Goal: Task Accomplishment & Management: Use online tool/utility

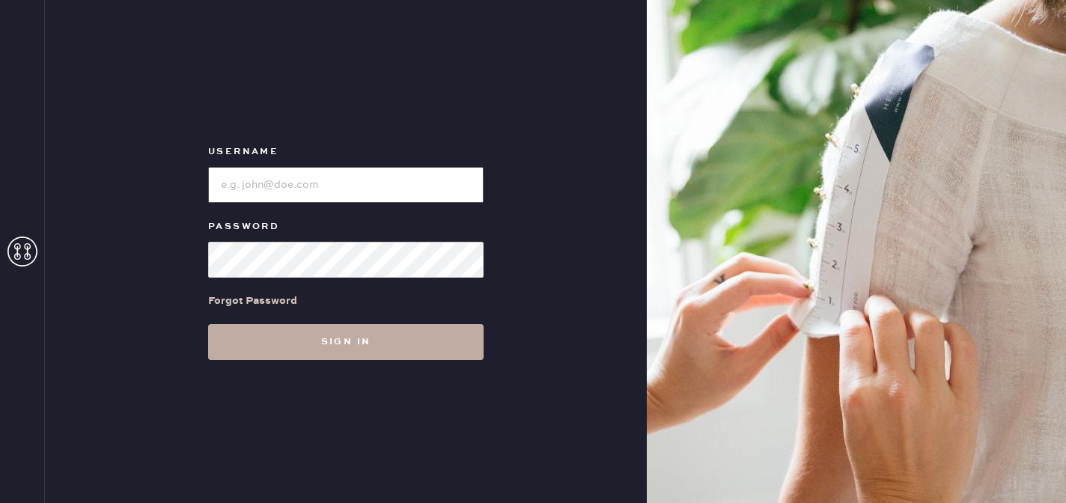
type input "reformationmelrose"
click at [343, 343] on button "Sign in" at bounding box center [345, 342] width 275 height 36
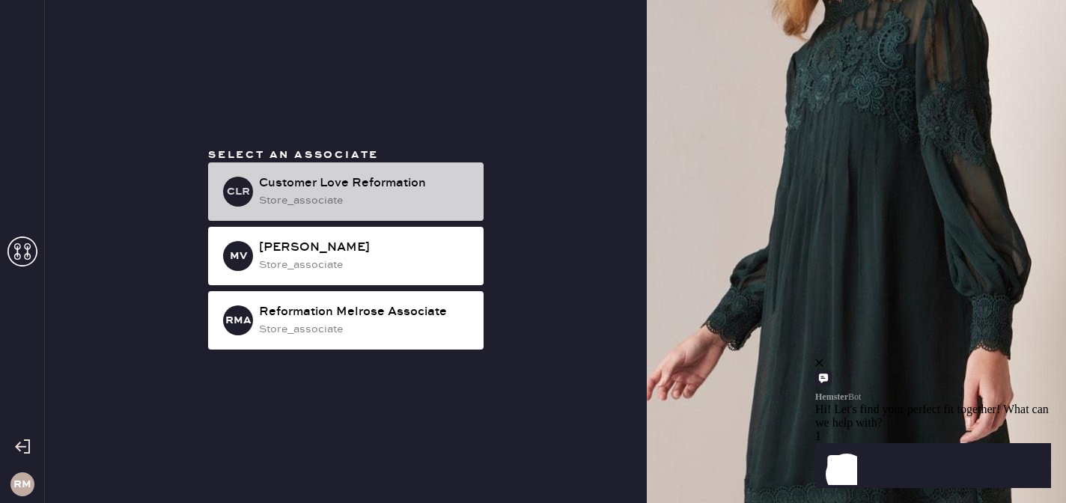
click at [257, 175] on div "CLR Customer Love Reformation store_associate" at bounding box center [345, 191] width 275 height 58
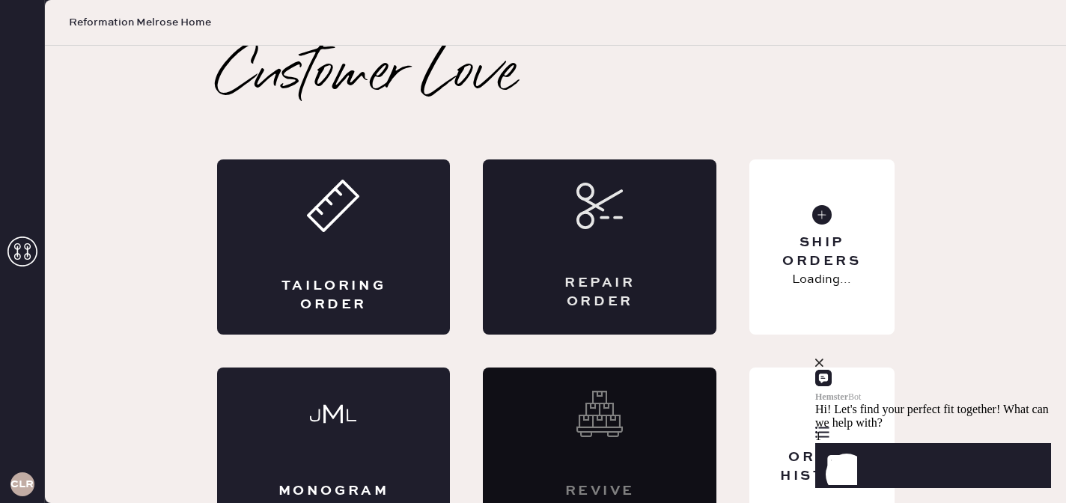
click at [641, 250] on div "Repair Order" at bounding box center [599, 246] width 233 height 175
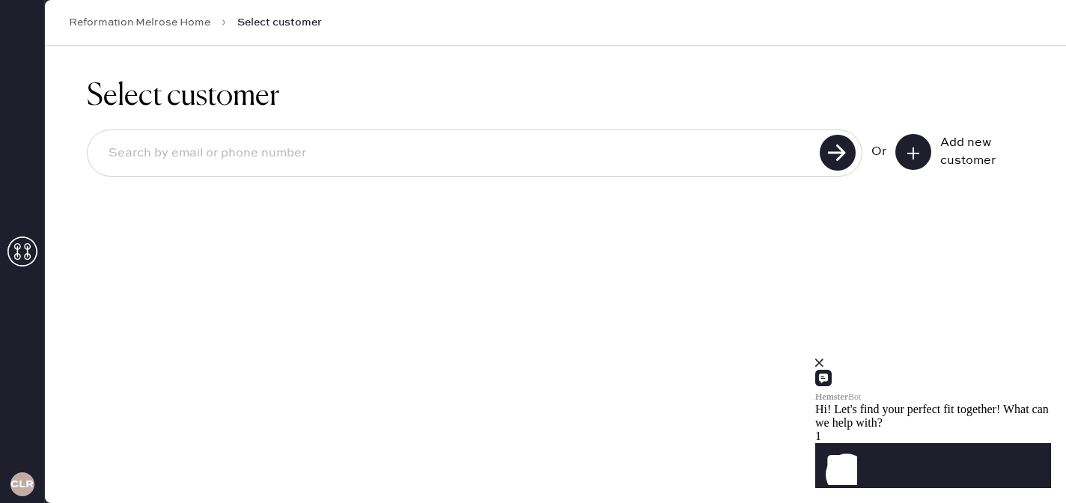
click at [667, 165] on input at bounding box center [456, 153] width 718 height 34
type input "5108253386"
click at [848, 150] on use at bounding box center [837, 153] width 36 height 36
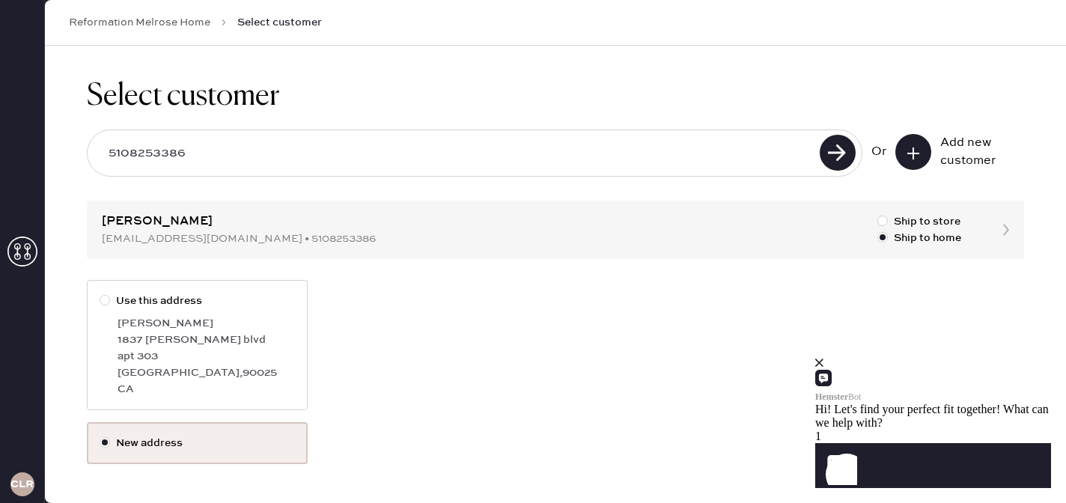
click at [1029, 370] on div "close" at bounding box center [933, 362] width 236 height 13
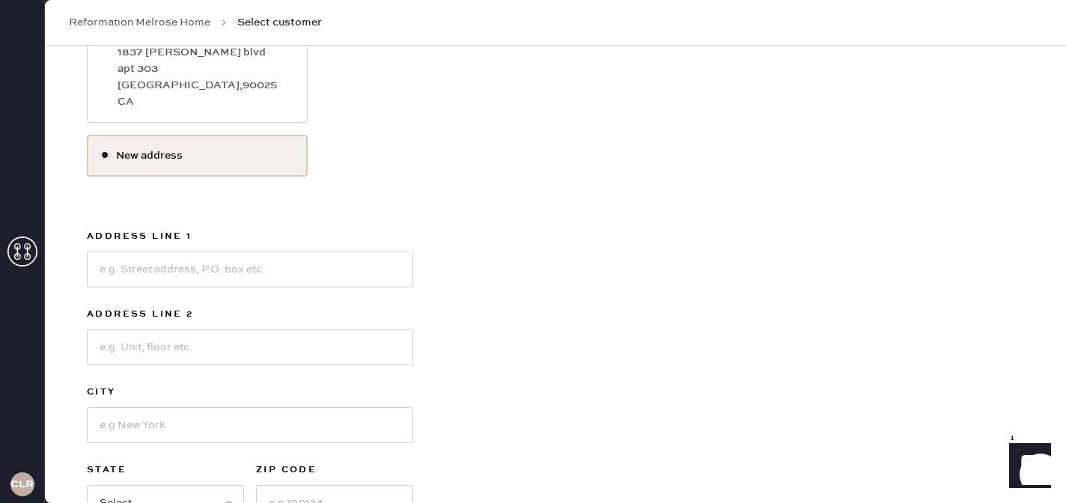
scroll to position [304, 0]
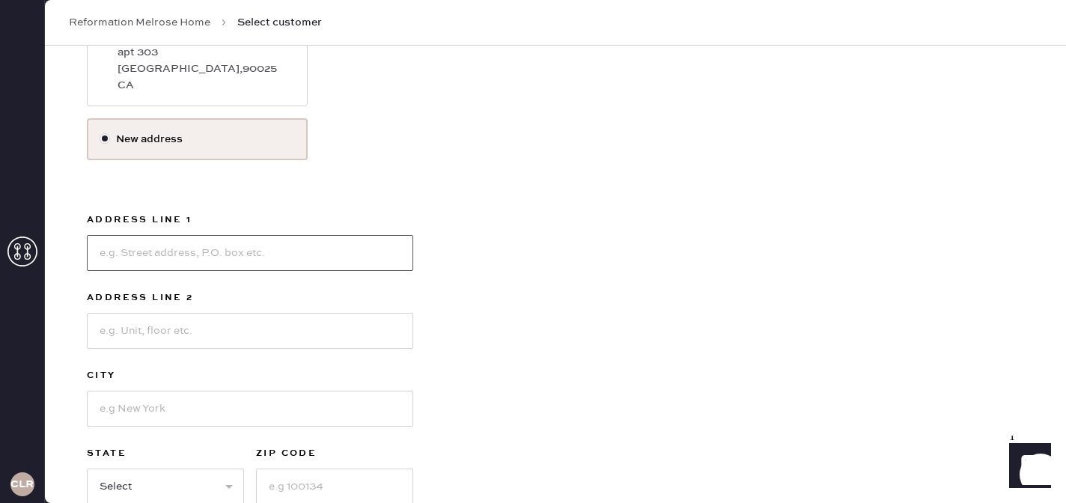
click at [213, 254] on input at bounding box center [250, 253] width 326 height 36
type input "[STREET_ADDRESS][US_STATE]"
click at [196, 322] on input at bounding box center [250, 331] width 326 height 36
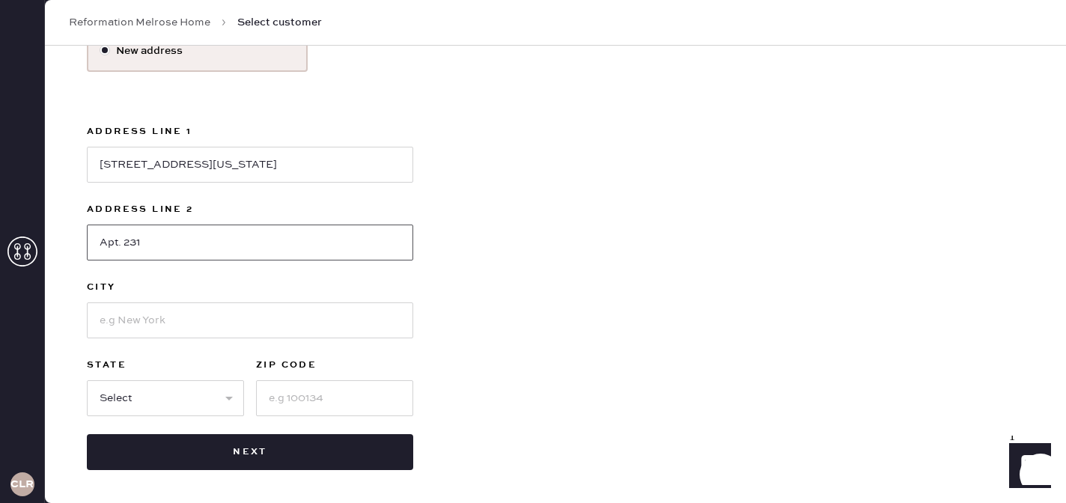
type input "Apt. 231"
click at [185, 324] on input at bounding box center [250, 320] width 326 height 36
type input "[GEOGRAPHIC_DATA]"
click at [166, 401] on select "Select AK AL AR AZ CA CO CT [GEOGRAPHIC_DATA] DE FL [GEOGRAPHIC_DATA] HI [GEOGR…" at bounding box center [165, 398] width 157 height 36
select select "CA"
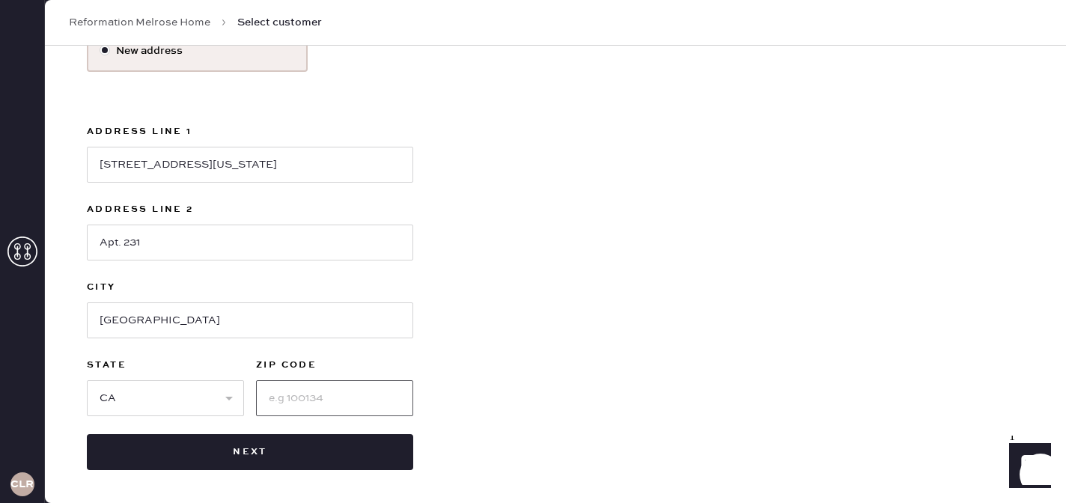
click at [302, 392] on input at bounding box center [334, 398] width 157 height 36
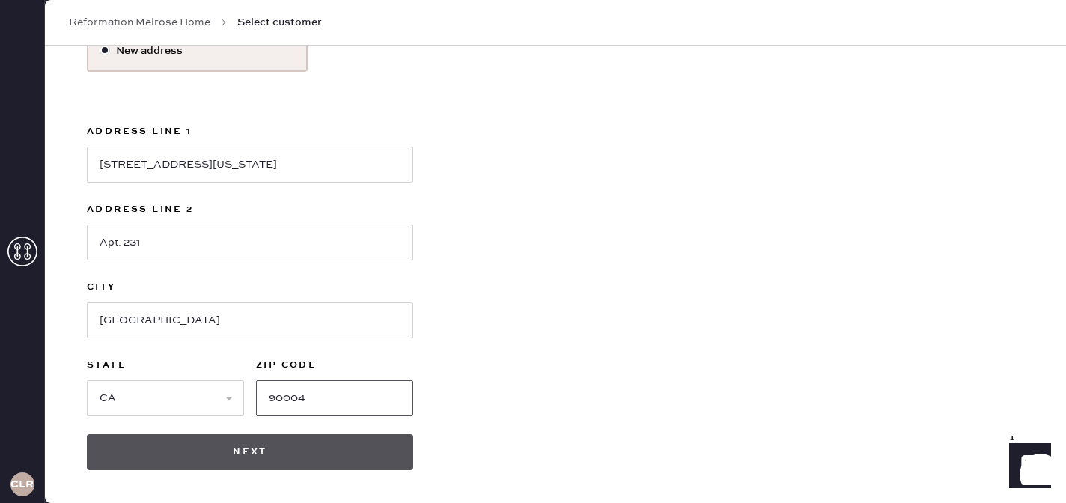
type input "90004"
click at [311, 451] on button "Next" at bounding box center [250, 452] width 326 height 36
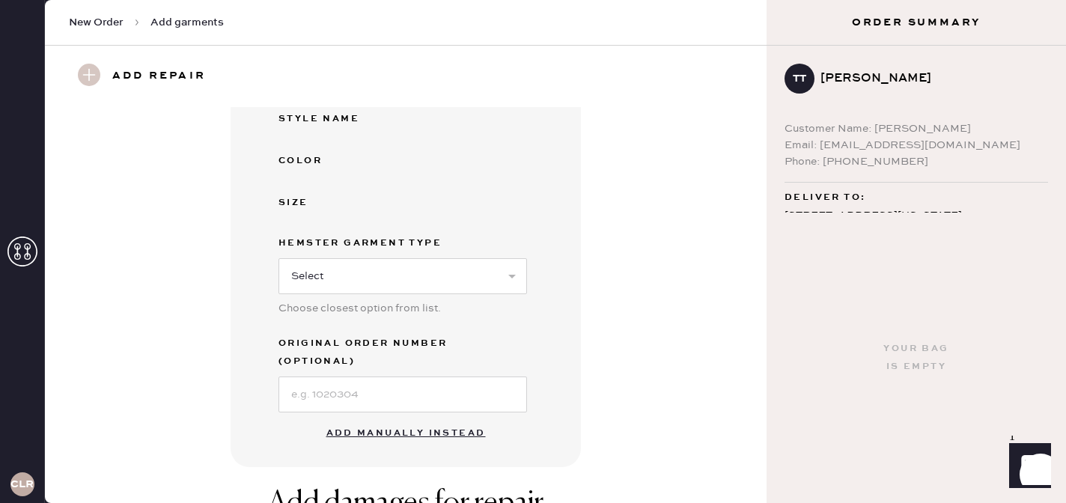
click at [396, 418] on button "Add manually instead" at bounding box center [405, 433] width 177 height 30
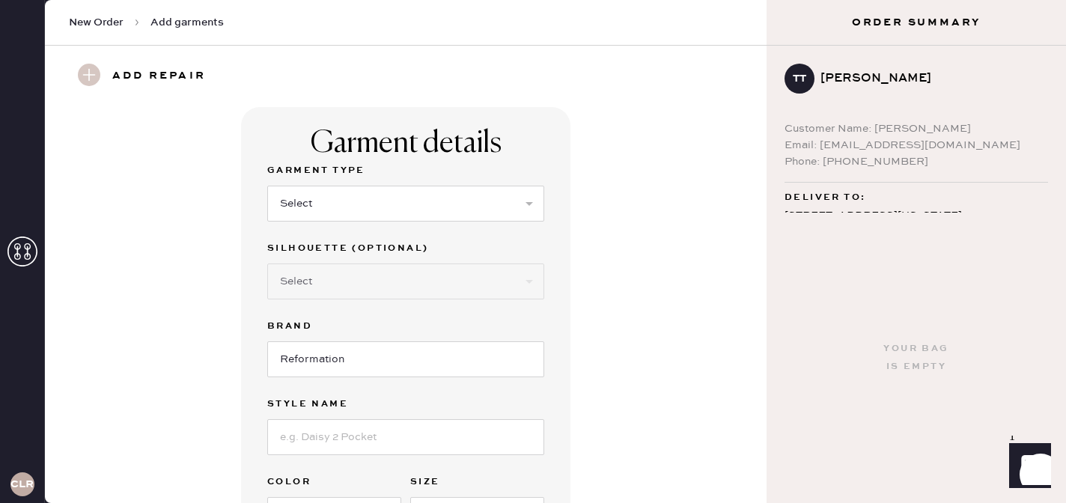
scroll to position [4, 0]
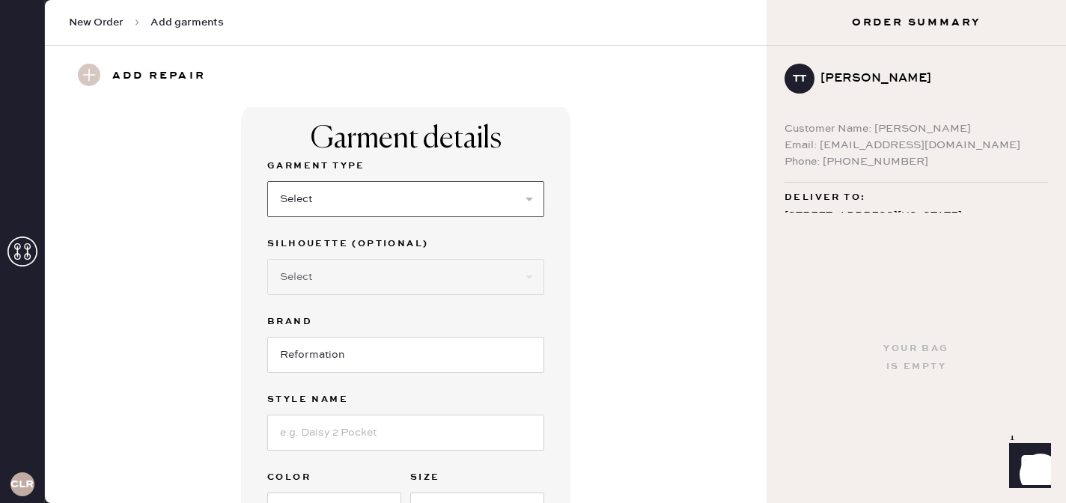
click at [316, 196] on select "Select Basic Skirt Jeans Leggings Pants Shorts Basic Sleeved Dress Basic Sleeve…" at bounding box center [405, 199] width 277 height 36
select select "2"
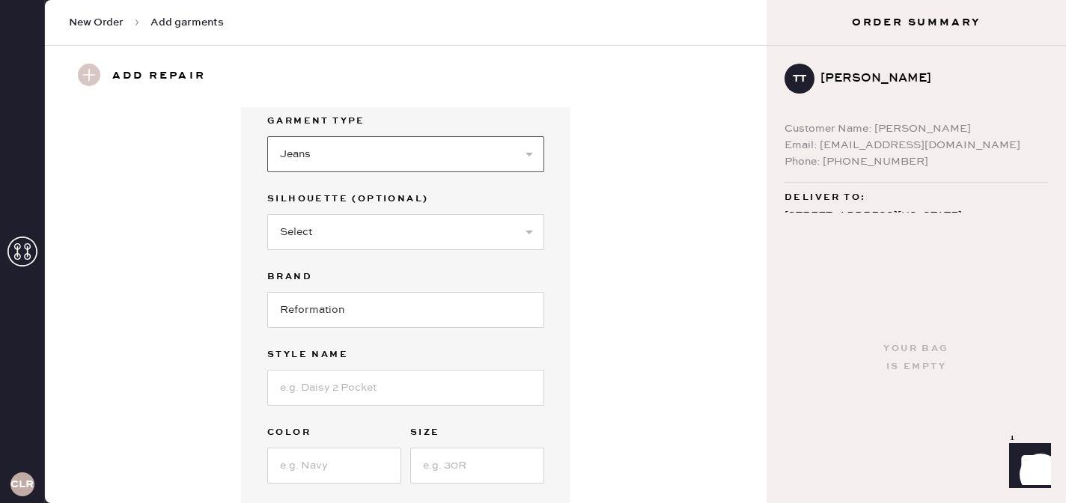
scroll to position [67, 0]
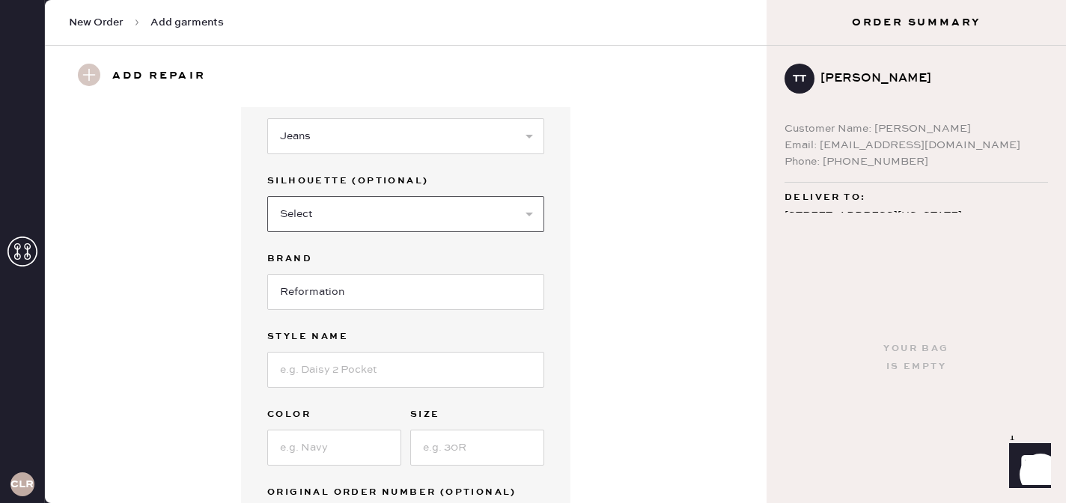
click at [315, 208] on select "Select Shorts Cropped Flare Boot Cut Straight Skinny Other" at bounding box center [405, 214] width 277 height 36
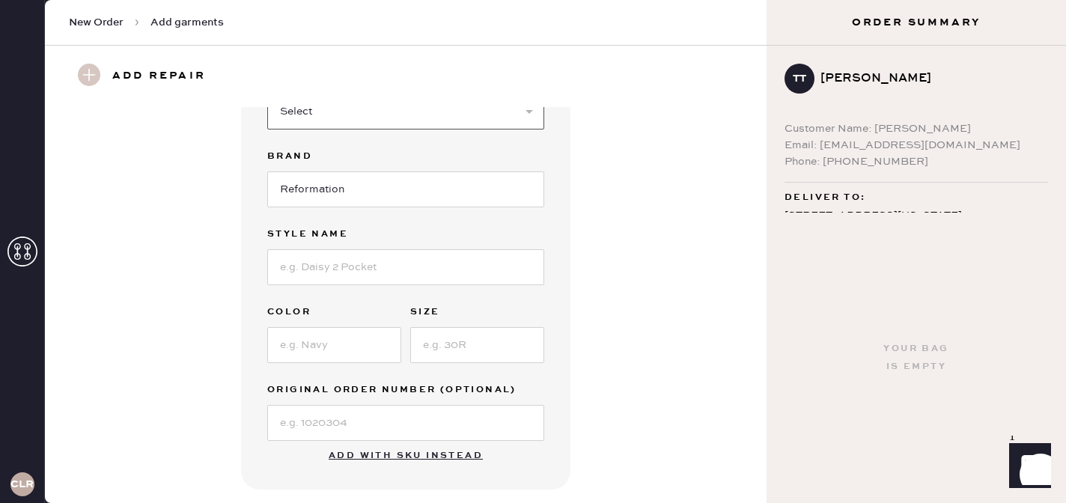
scroll to position [171, 0]
click at [378, 271] on input at bounding box center [405, 266] width 277 height 36
type input "[PERSON_NAME] High Rise Straight"
click at [350, 340] on input at bounding box center [334, 344] width 134 height 36
type input "[US_STATE]"
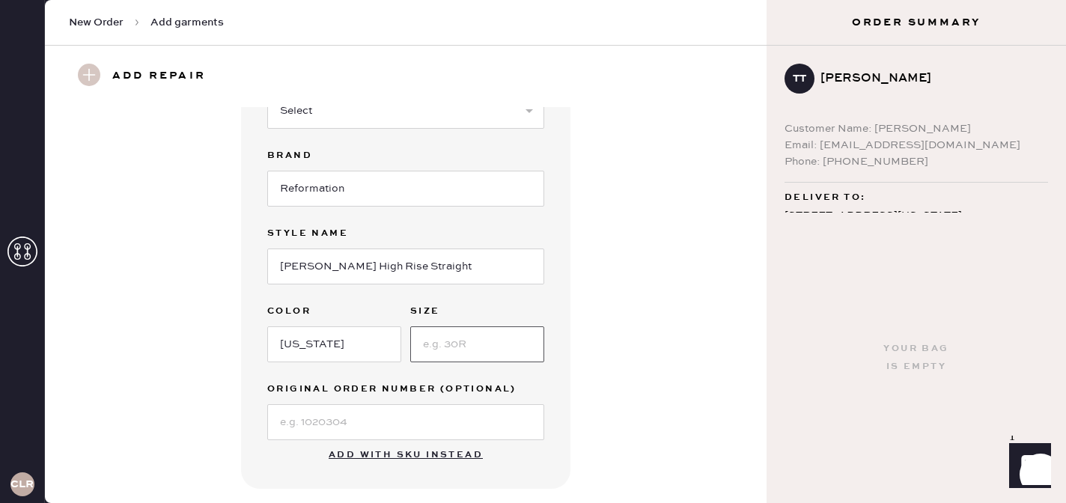
click at [461, 349] on input at bounding box center [477, 344] width 134 height 36
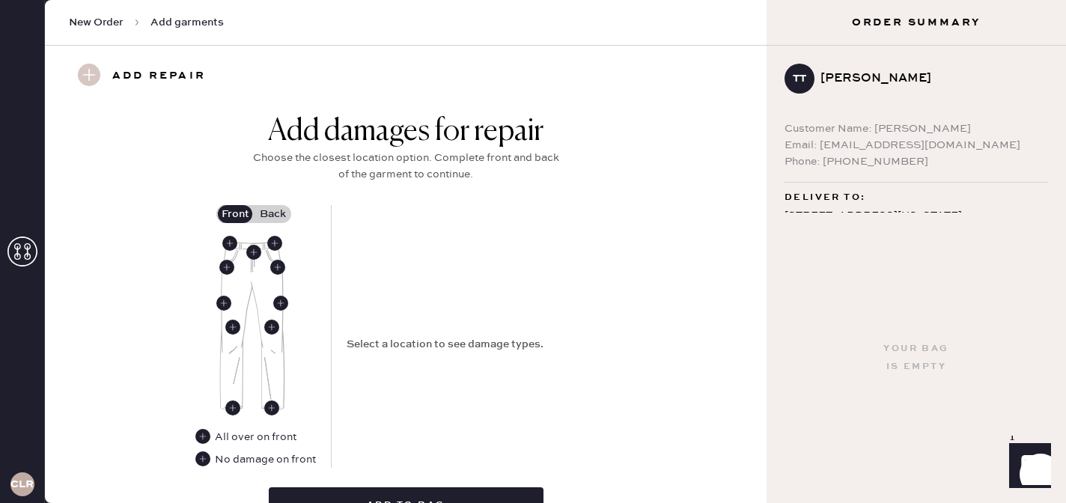
scroll to position [566, 0]
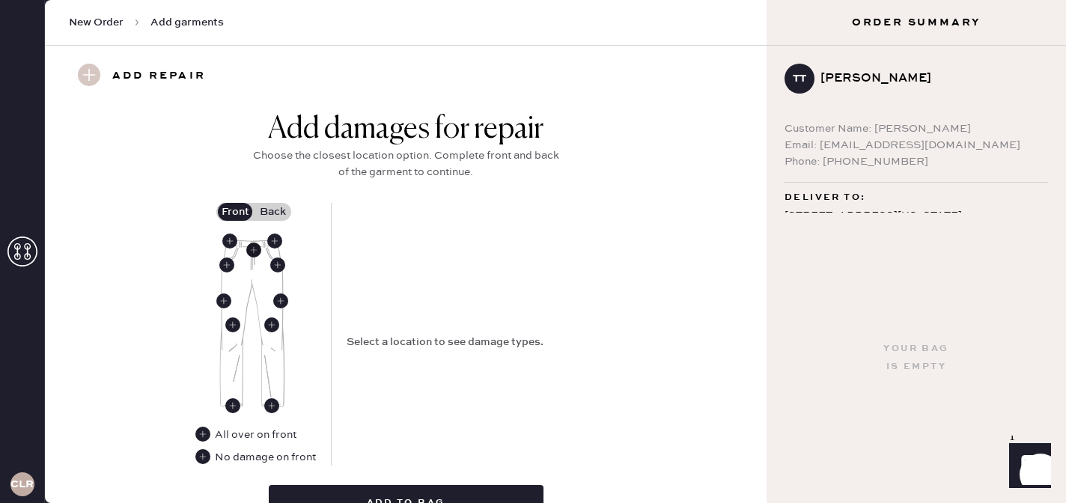
type input "27"
click at [256, 251] on use at bounding box center [253, 249] width 15 height 15
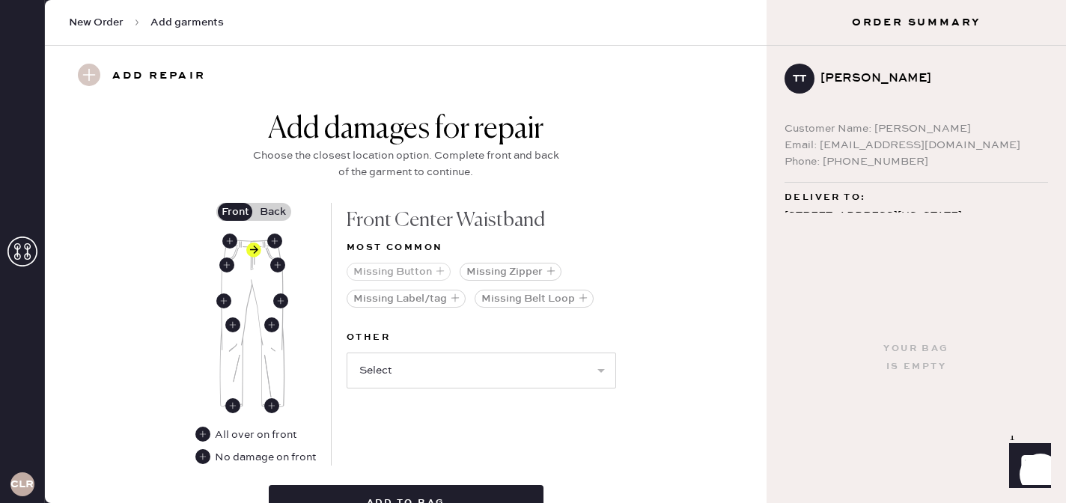
click at [438, 271] on icon "button" at bounding box center [439, 270] width 9 height 9
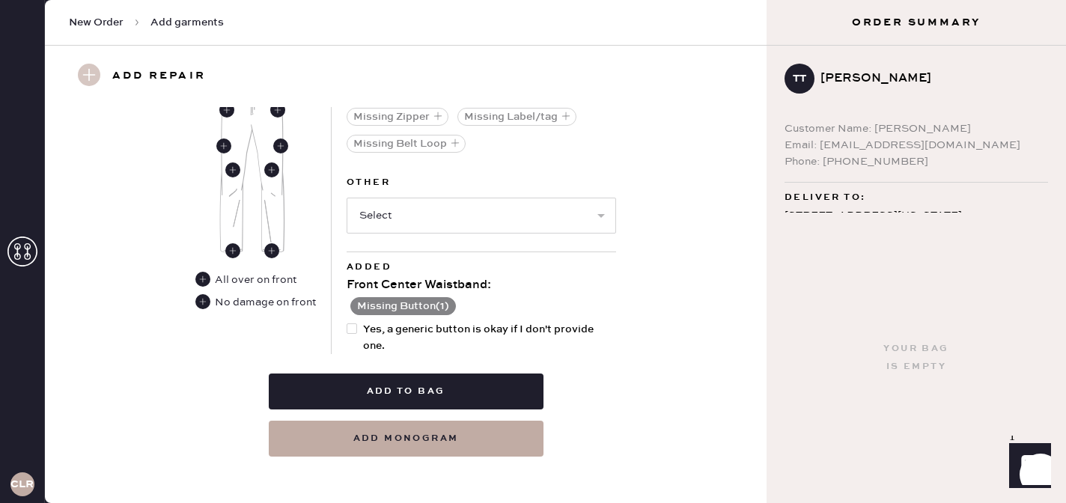
scroll to position [724, 0]
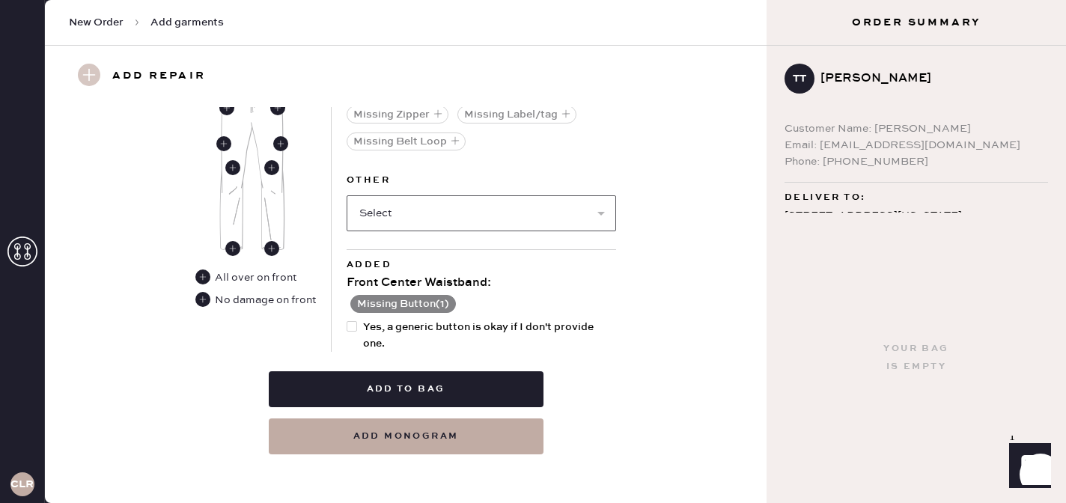
click at [435, 216] on select "Select Broken / Ripped Hem Broken Beads Broken Belt Loop Broken Button Broken E…" at bounding box center [480, 213] width 269 height 36
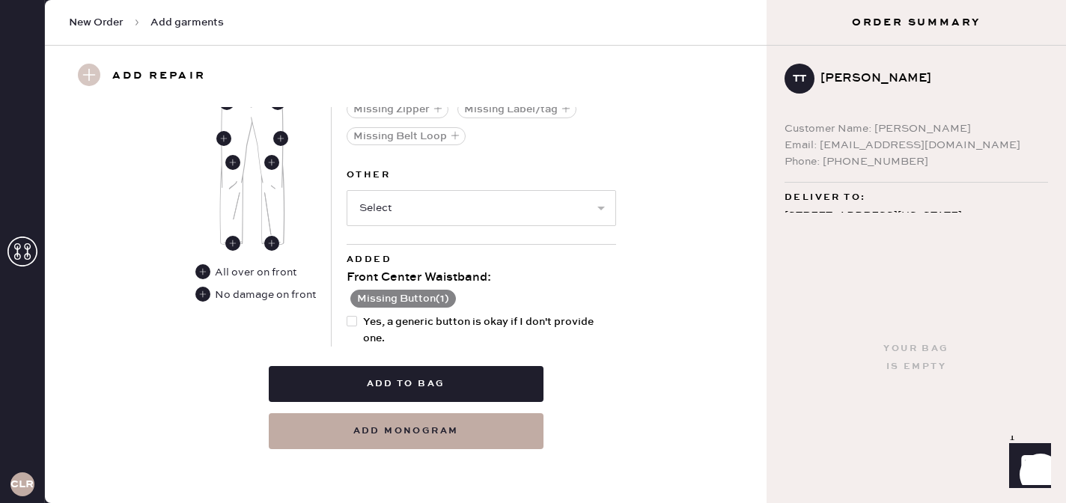
click at [355, 323] on div at bounding box center [351, 321] width 10 height 10
click at [347, 314] on input "Yes, a generic button is okay if I don't provide one." at bounding box center [346, 314] width 1 height 1
checkbox input "true"
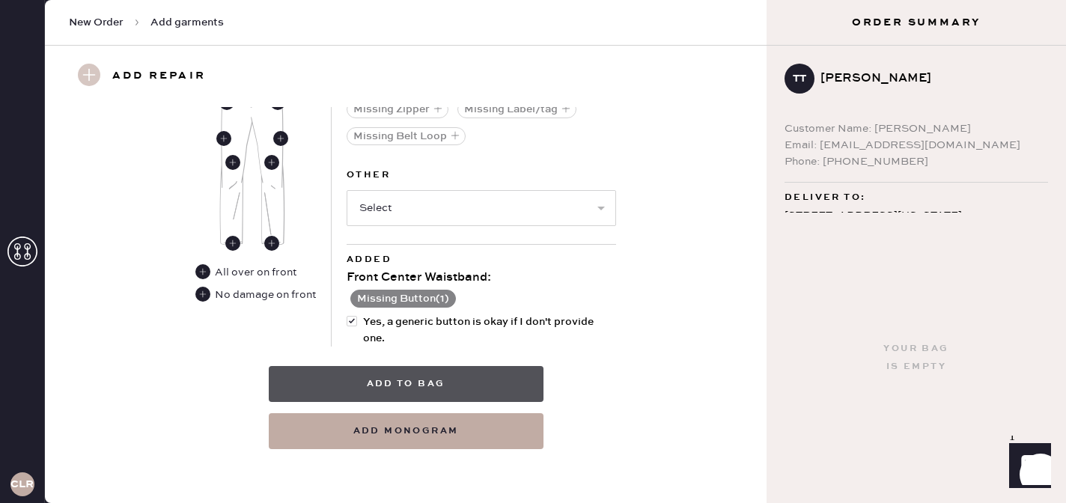
click at [465, 378] on button "Add to bag" at bounding box center [406, 384] width 275 height 36
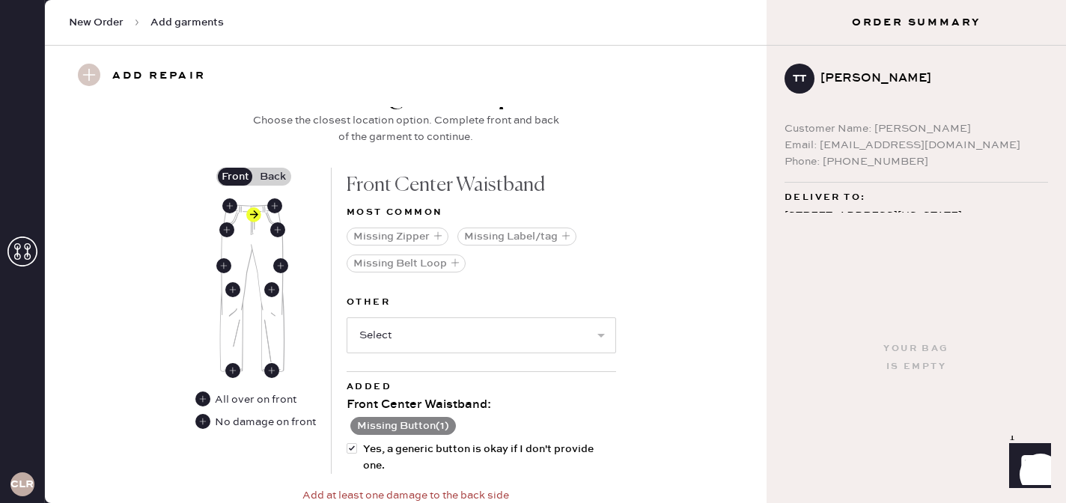
scroll to position [601, 0]
click at [267, 177] on label "Back" at bounding box center [272, 177] width 37 height 18
click at [272, 177] on input "Back" at bounding box center [272, 177] width 0 height 0
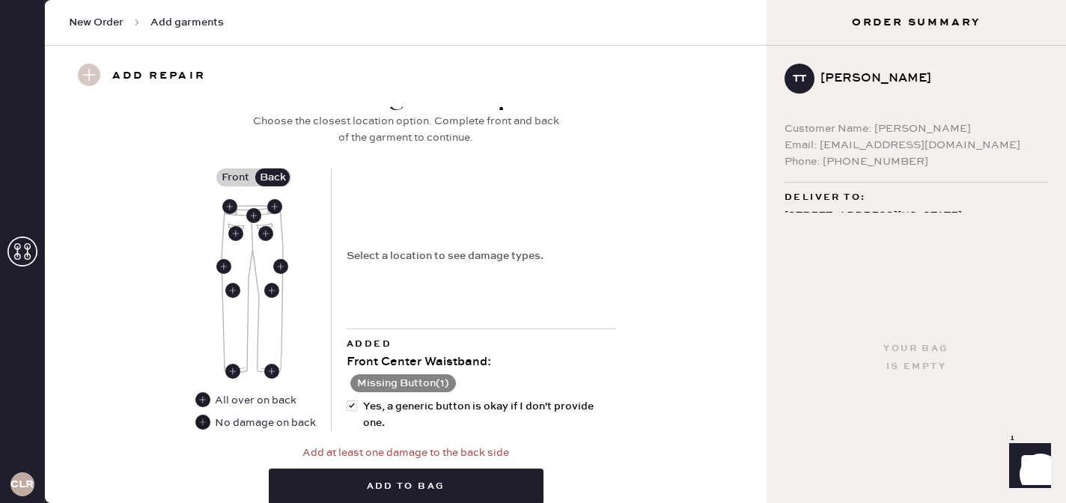
click at [205, 421] on use at bounding box center [202, 422] width 15 height 15
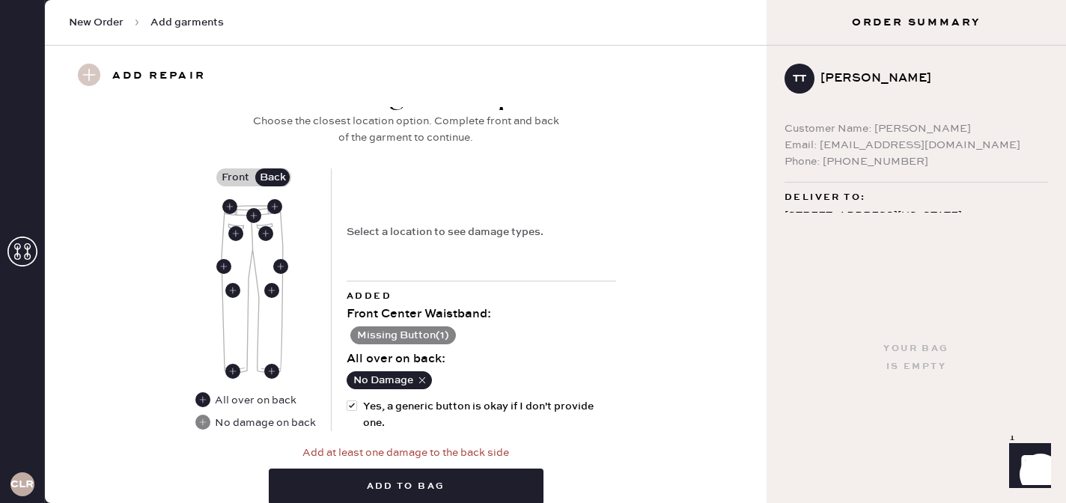
scroll to position [703, 0]
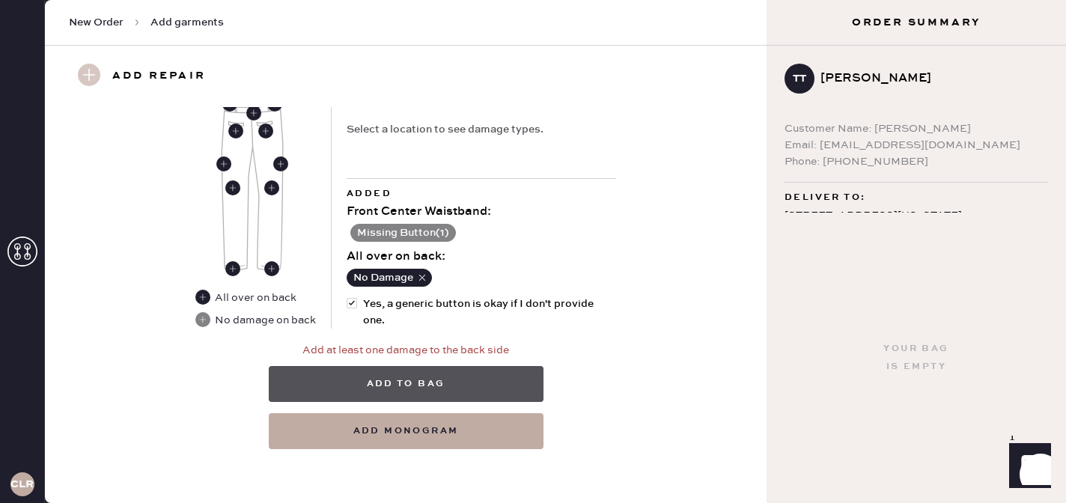
click at [444, 384] on button "Add to bag" at bounding box center [406, 384] width 275 height 36
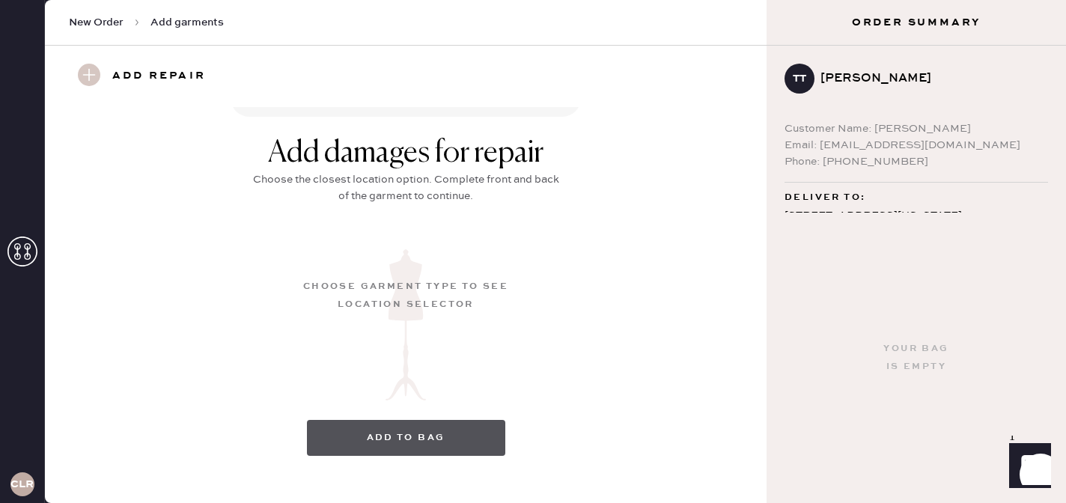
scroll to position [233, 0]
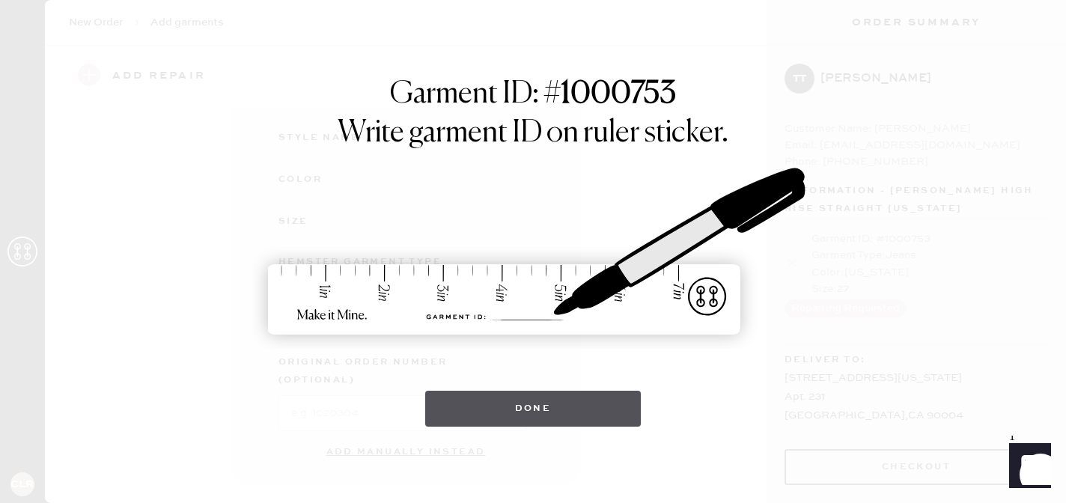
click at [477, 393] on button "Done" at bounding box center [533, 409] width 216 height 36
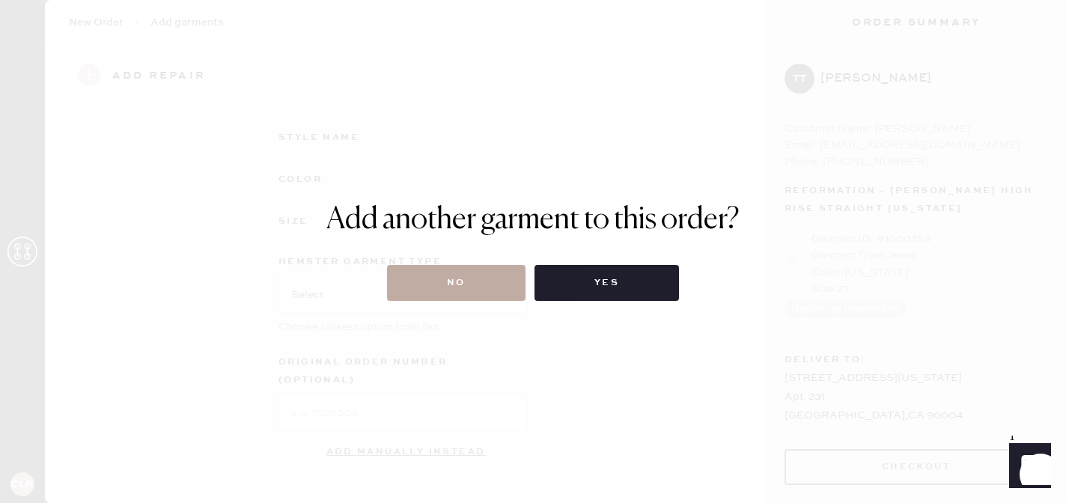
click at [484, 287] on button "No" at bounding box center [456, 283] width 138 height 36
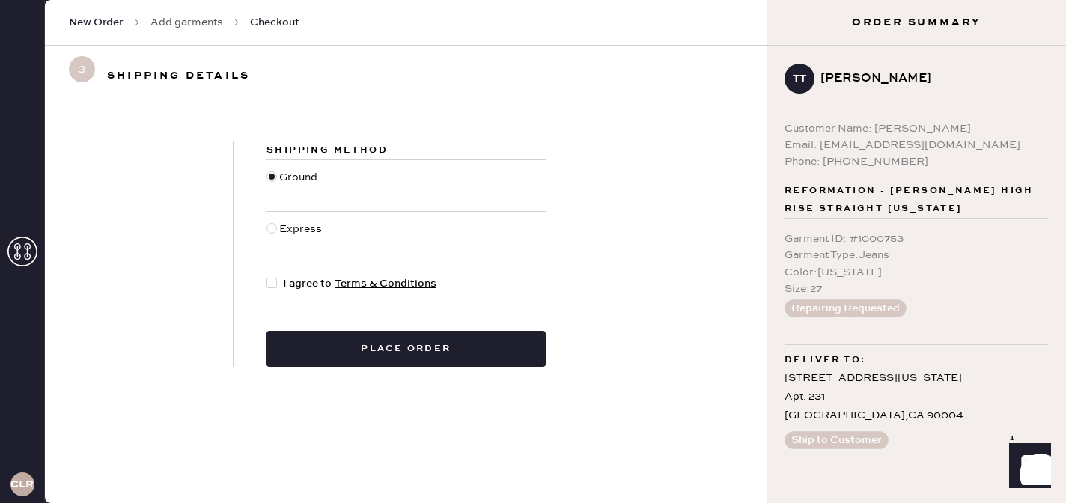
click at [302, 278] on span "I agree to Terms & Conditions" at bounding box center [359, 283] width 153 height 16
click at [267, 276] on input "I agree to Terms & Conditions" at bounding box center [266, 275] width 1 height 1
checkbox input "true"
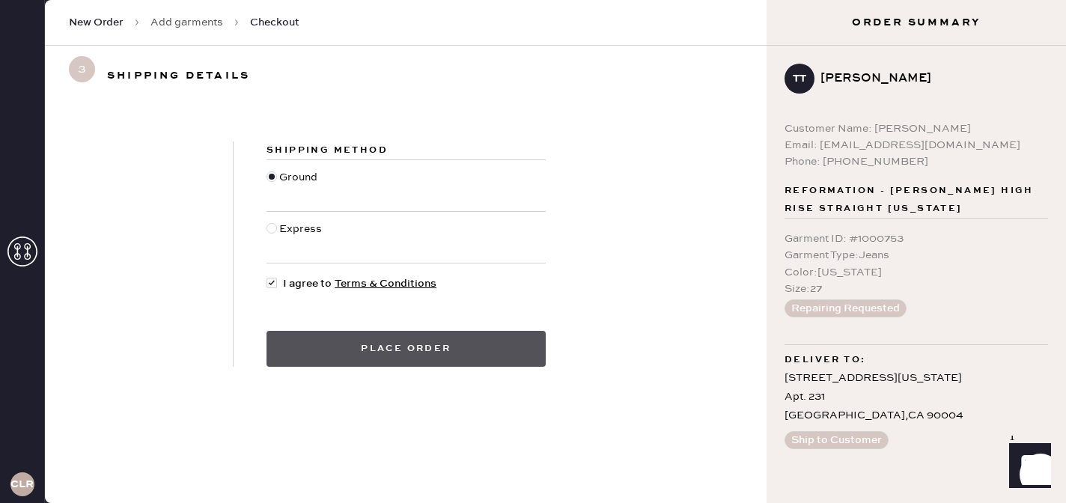
click at [355, 343] on button "Place order" at bounding box center [405, 349] width 279 height 36
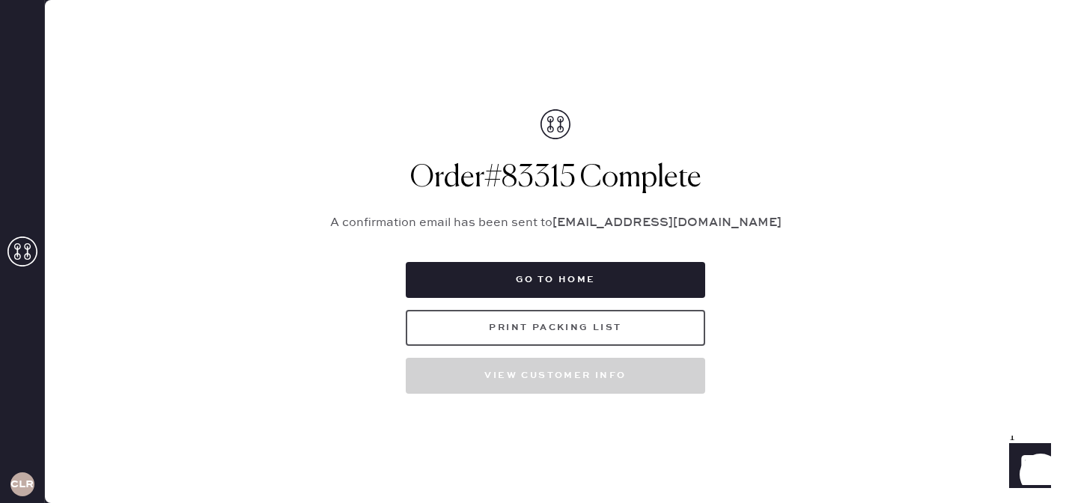
click at [557, 329] on button "Print Packing List" at bounding box center [555, 328] width 299 height 36
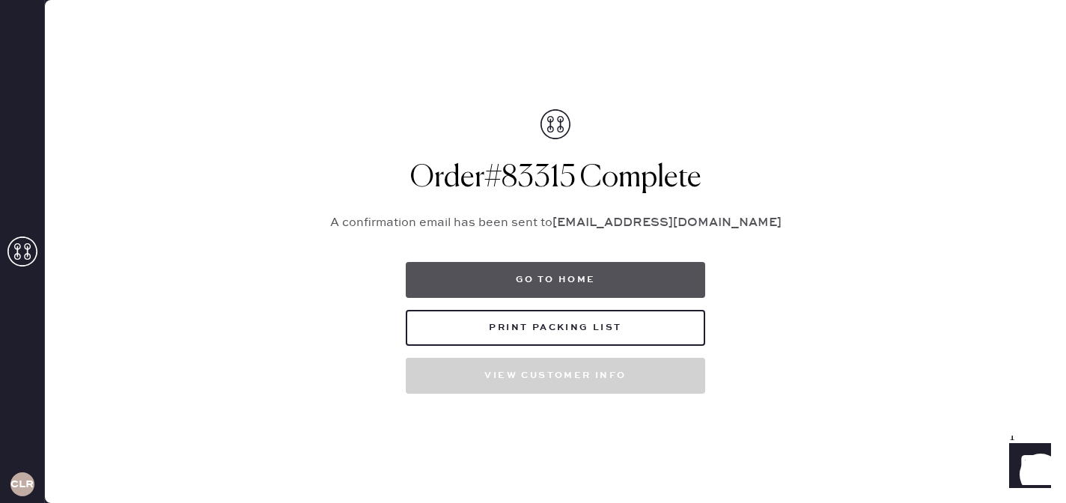
click at [603, 286] on button "Go to home" at bounding box center [555, 280] width 299 height 36
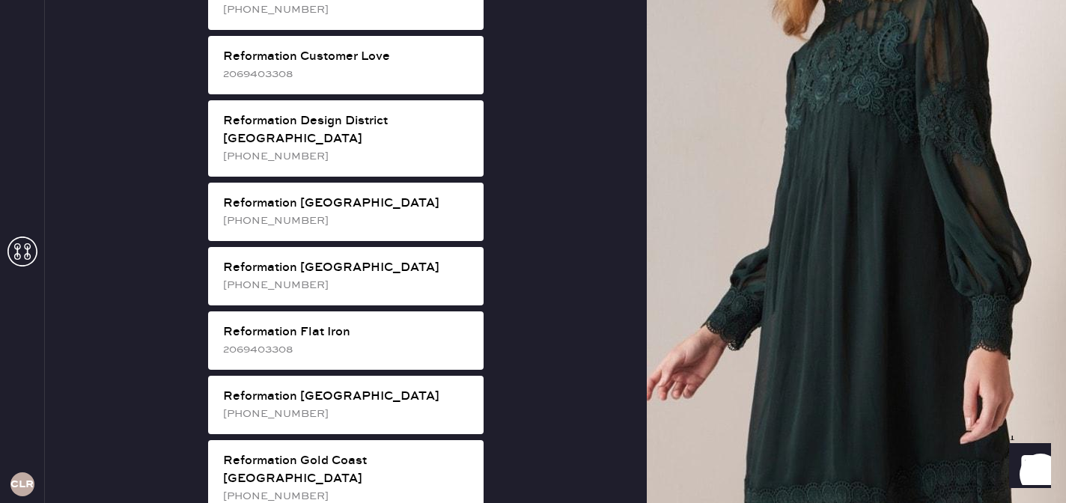
scroll to position [1009, 0]
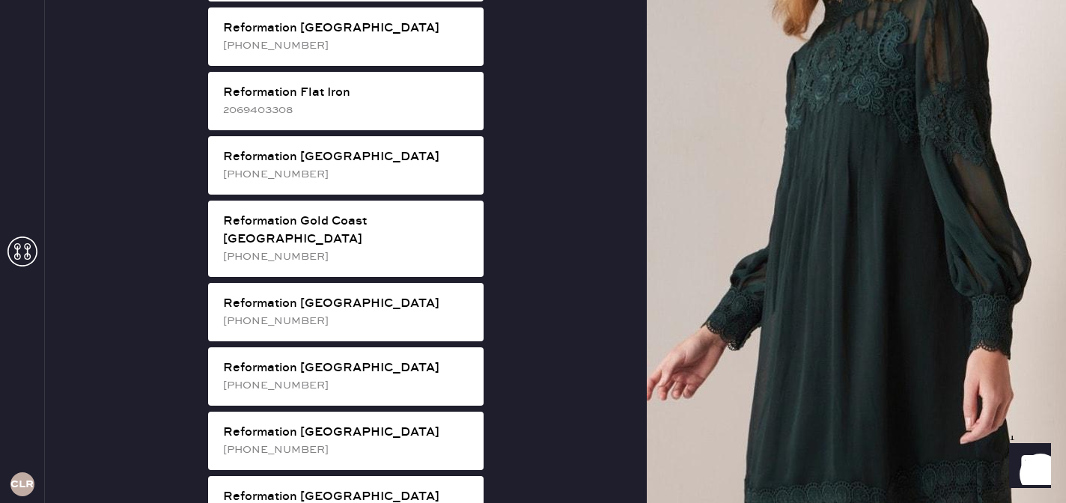
click at [17, 250] on use at bounding box center [22, 251] width 30 height 30
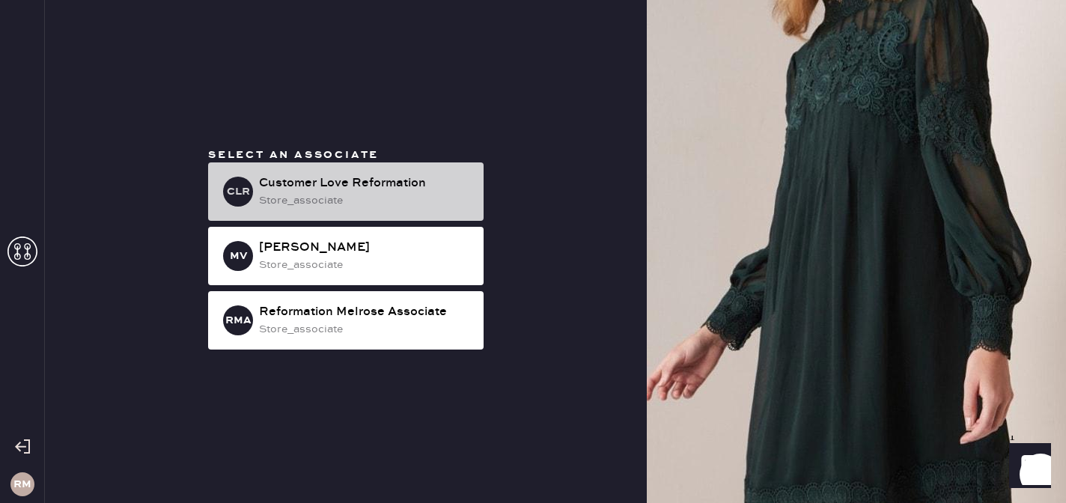
click at [412, 171] on div "CLR Customer Love Reformation store_associate" at bounding box center [345, 191] width 275 height 58
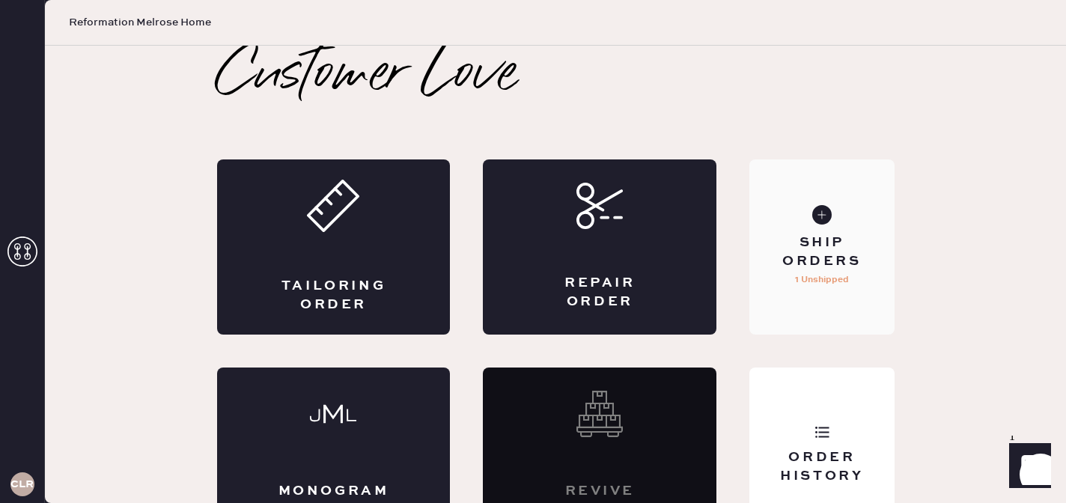
click at [825, 228] on div "Ship Orders 1 Unshipped" at bounding box center [821, 246] width 144 height 175
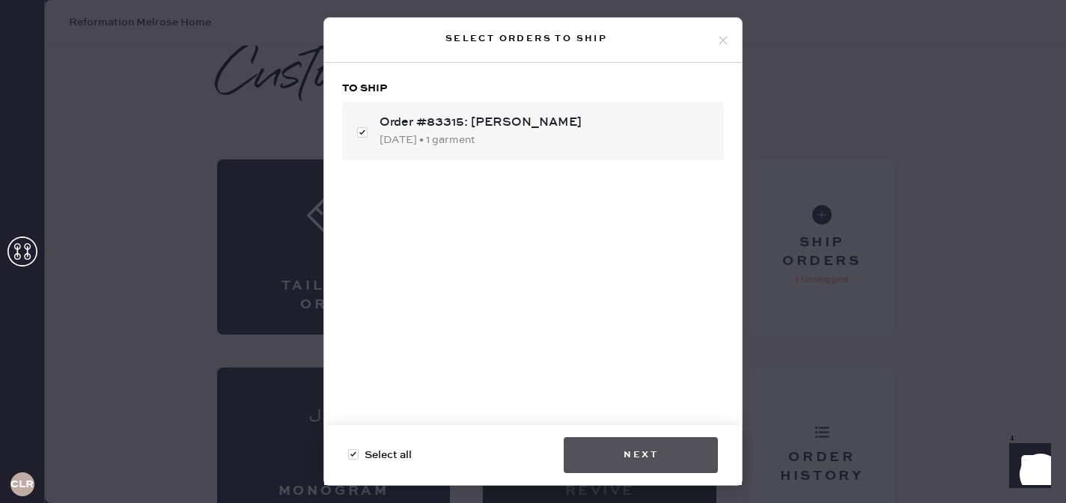
click at [676, 456] on button "Next" at bounding box center [640, 455] width 154 height 36
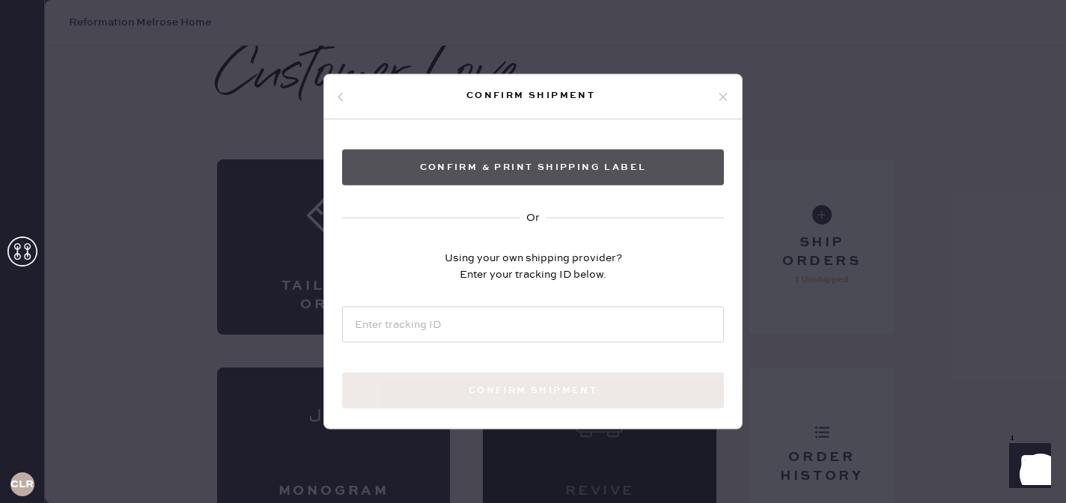
click at [590, 170] on button "Confirm & Print shipping label" at bounding box center [533, 168] width 382 height 36
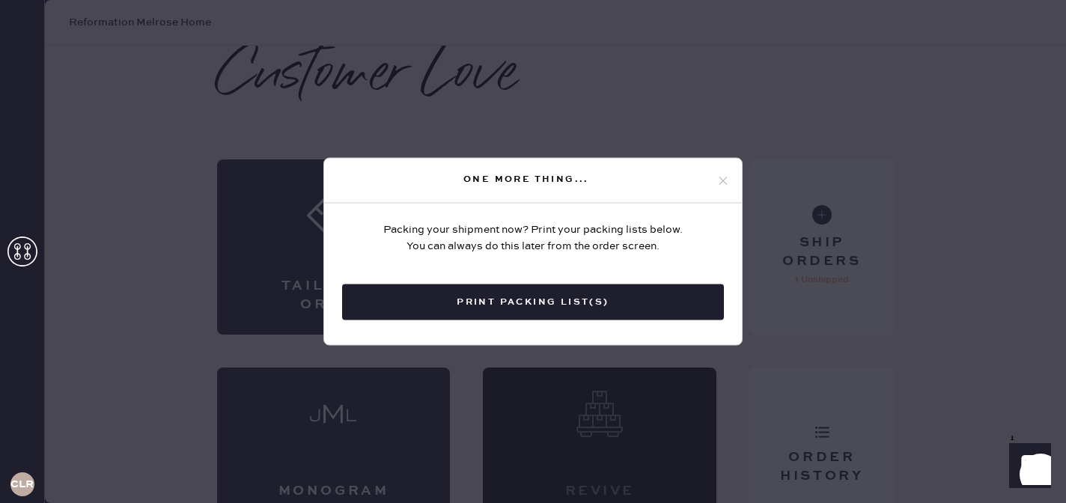
click at [724, 185] on icon at bounding box center [722, 180] width 13 height 13
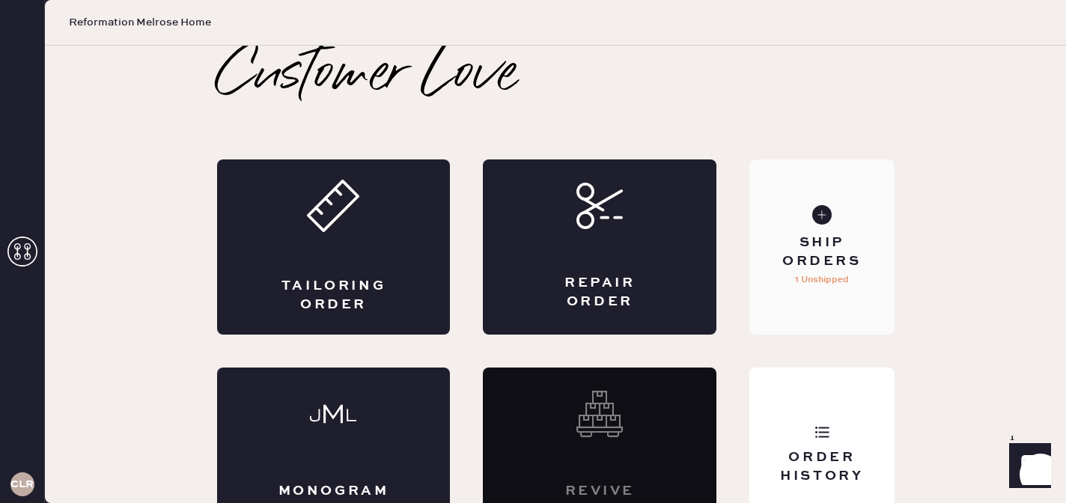
click at [829, 280] on p "1 Unshipped" at bounding box center [822, 280] width 54 height 18
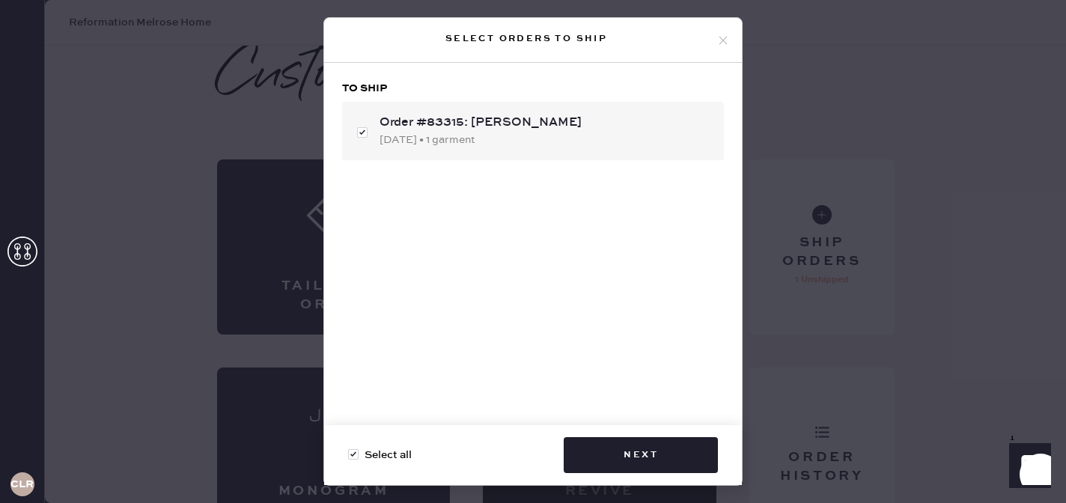
click at [721, 42] on use at bounding box center [723, 40] width 8 height 8
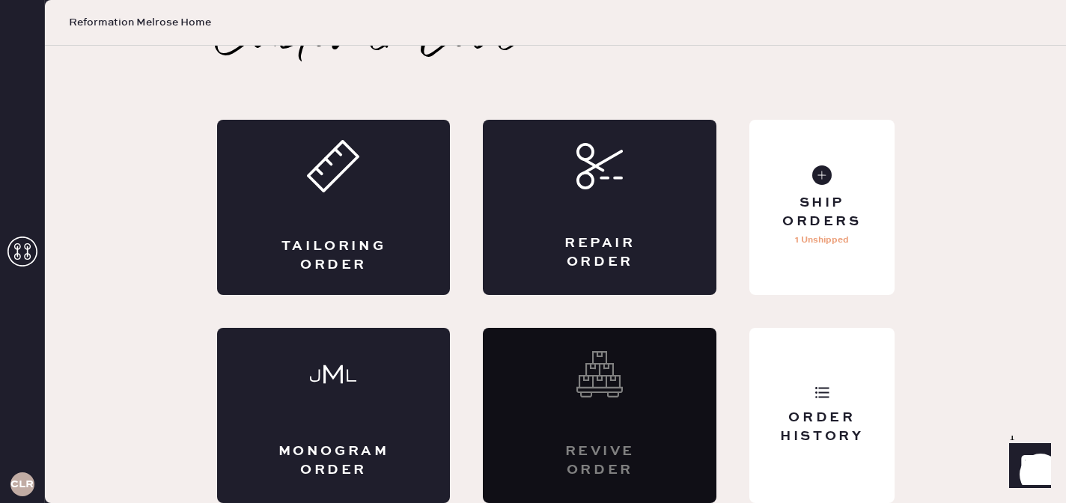
scroll to position [37, 0]
